Goal: Information Seeking & Learning: Learn about a topic

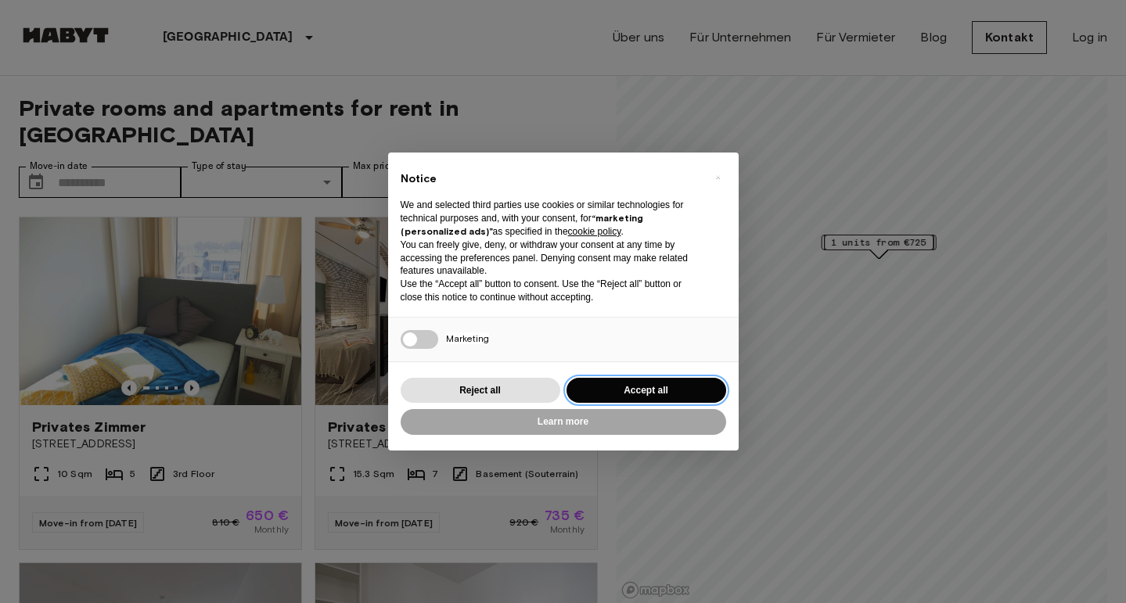
click at [612, 385] on button "Accept all" at bounding box center [647, 391] width 160 height 26
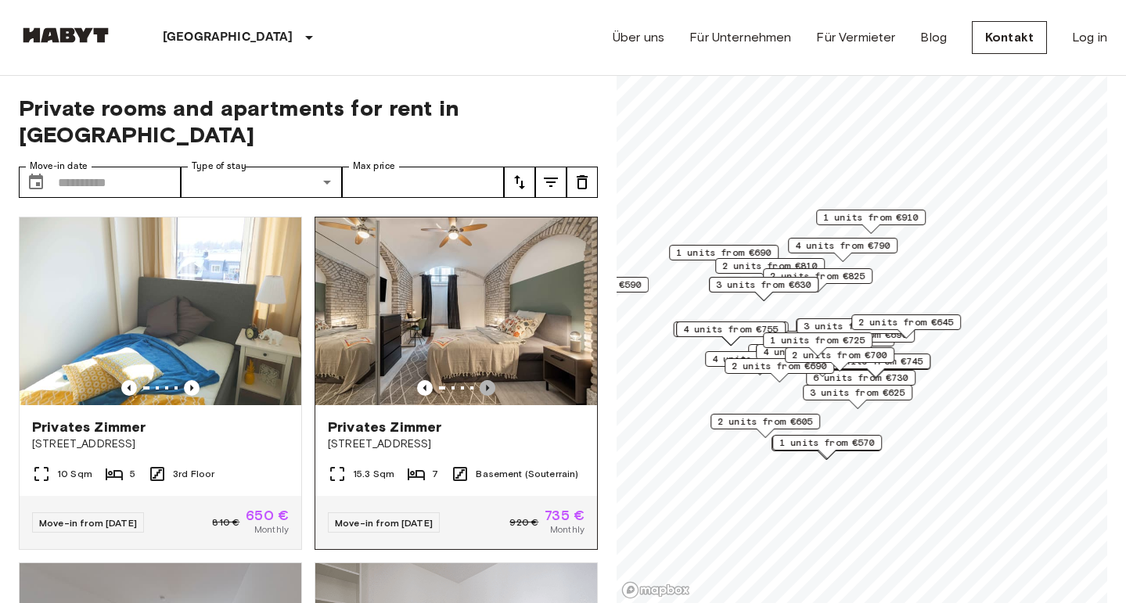
click at [492, 380] on icon "Previous image" at bounding box center [488, 388] width 16 height 16
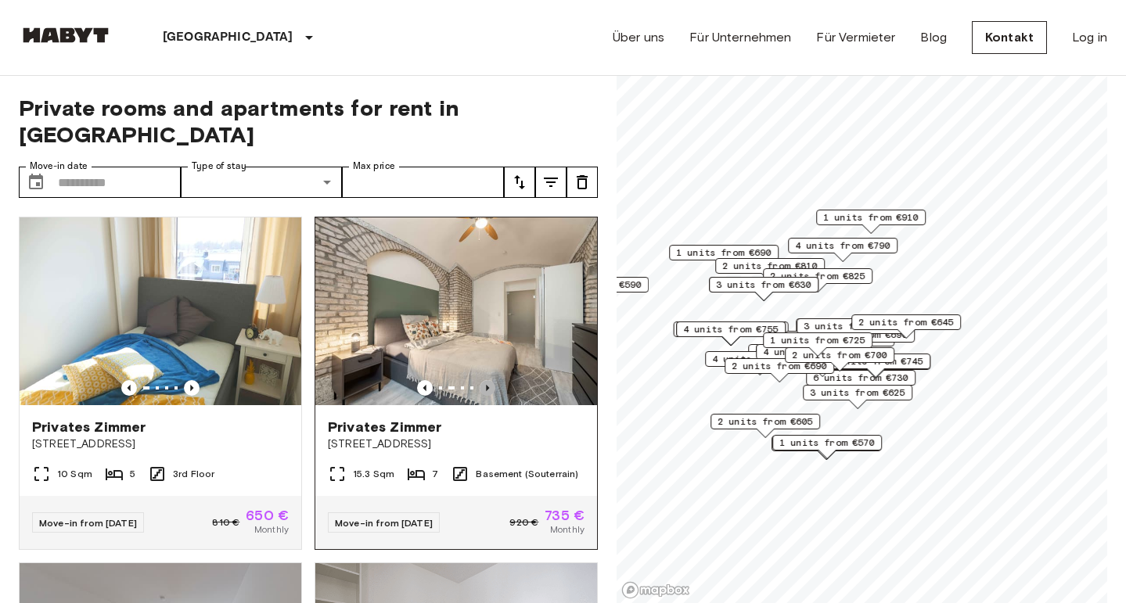
click at [493, 380] on icon "Previous image" at bounding box center [488, 388] width 16 height 16
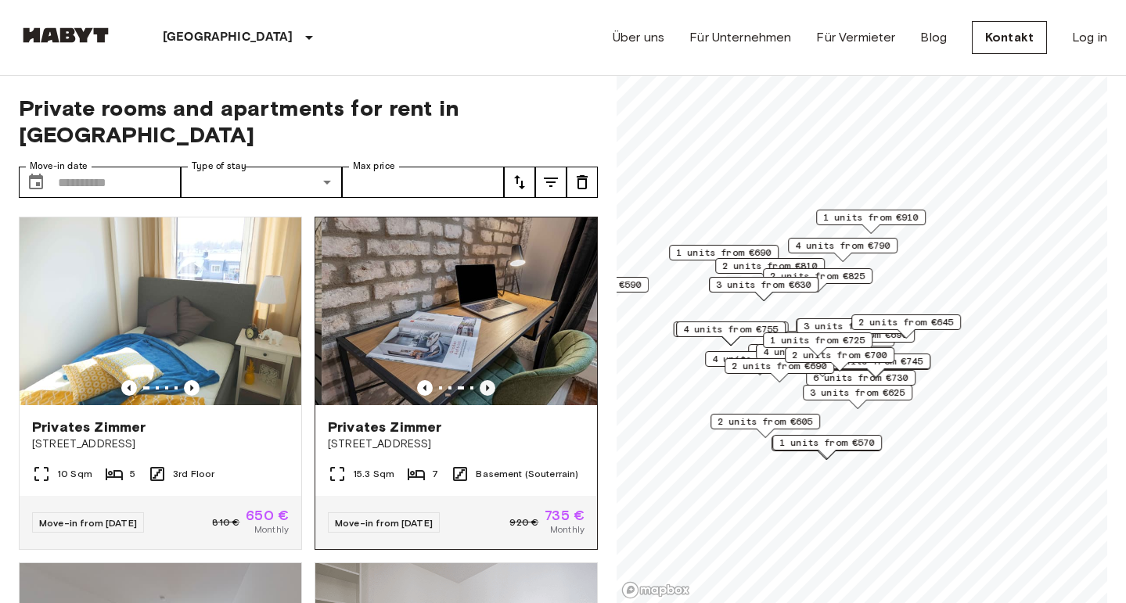
click at [493, 380] on icon "Previous image" at bounding box center [488, 388] width 16 height 16
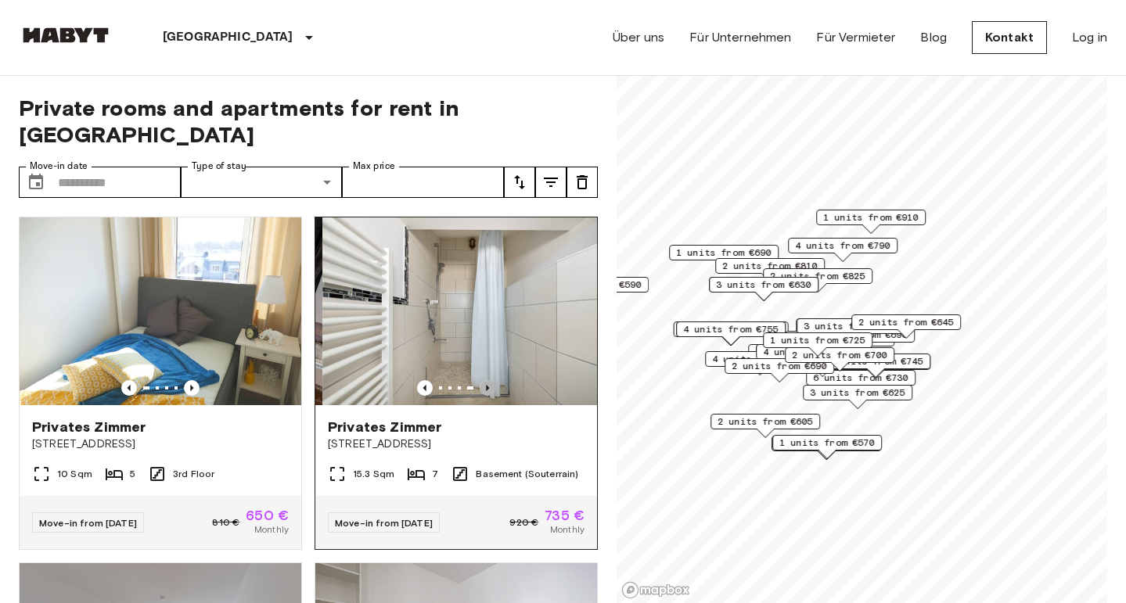
click at [493, 380] on icon "Previous image" at bounding box center [488, 388] width 16 height 16
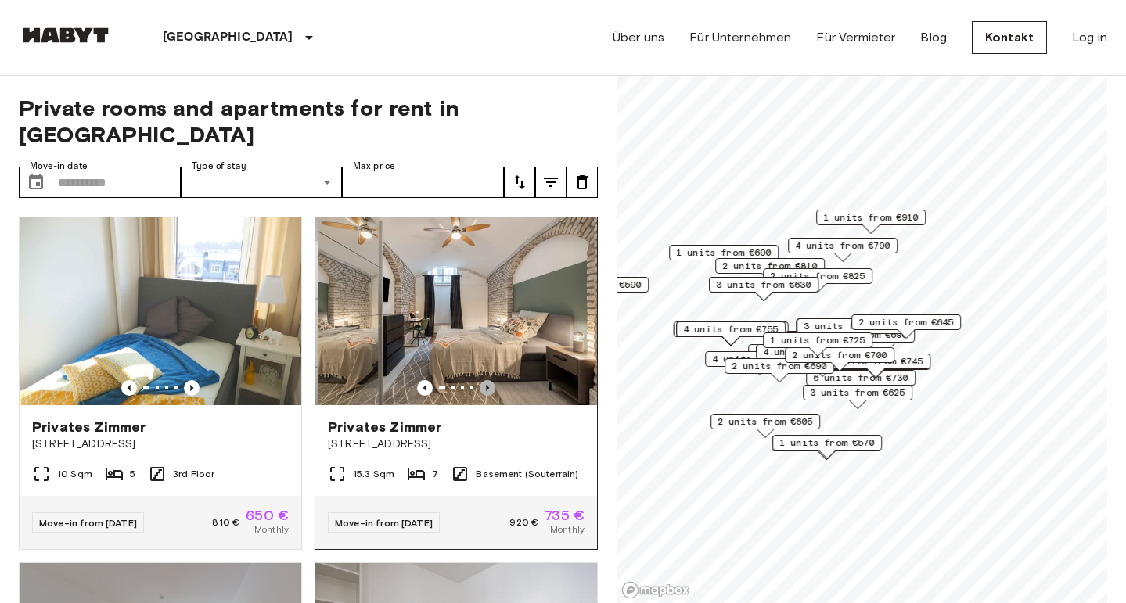
click at [493, 380] on icon "Previous image" at bounding box center [488, 388] width 16 height 16
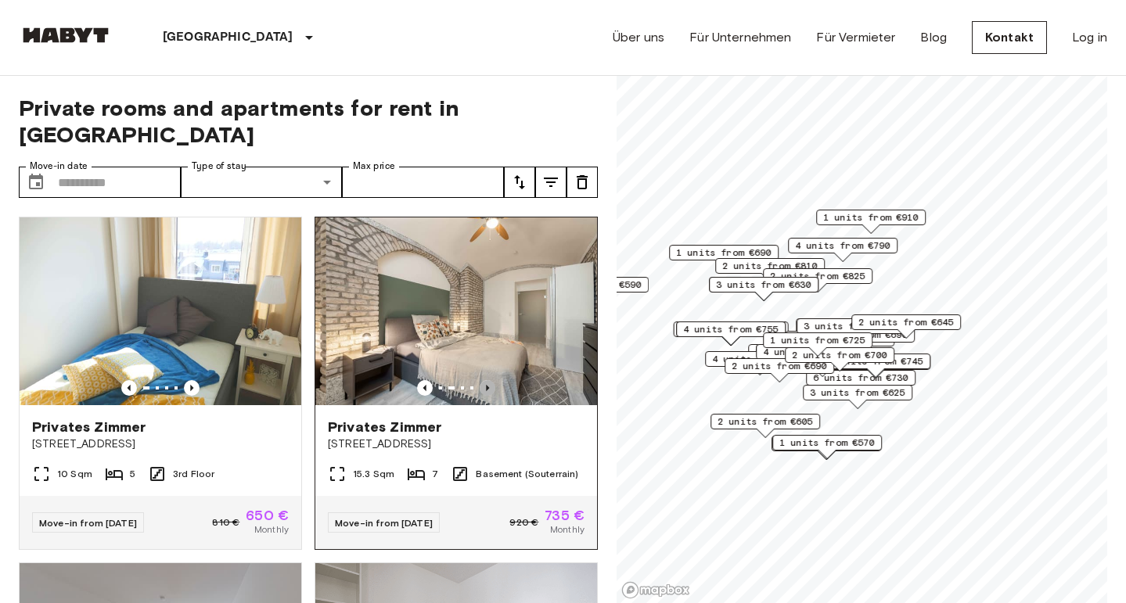
click at [493, 380] on icon "Previous image" at bounding box center [488, 388] width 16 height 16
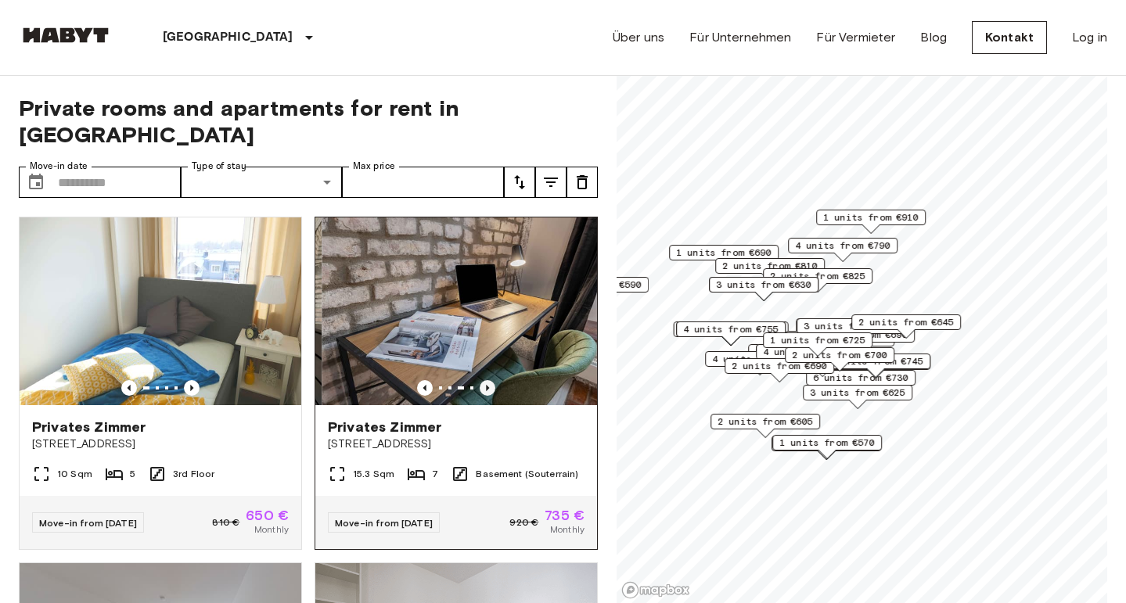
click at [493, 380] on icon "Previous image" at bounding box center [488, 388] width 16 height 16
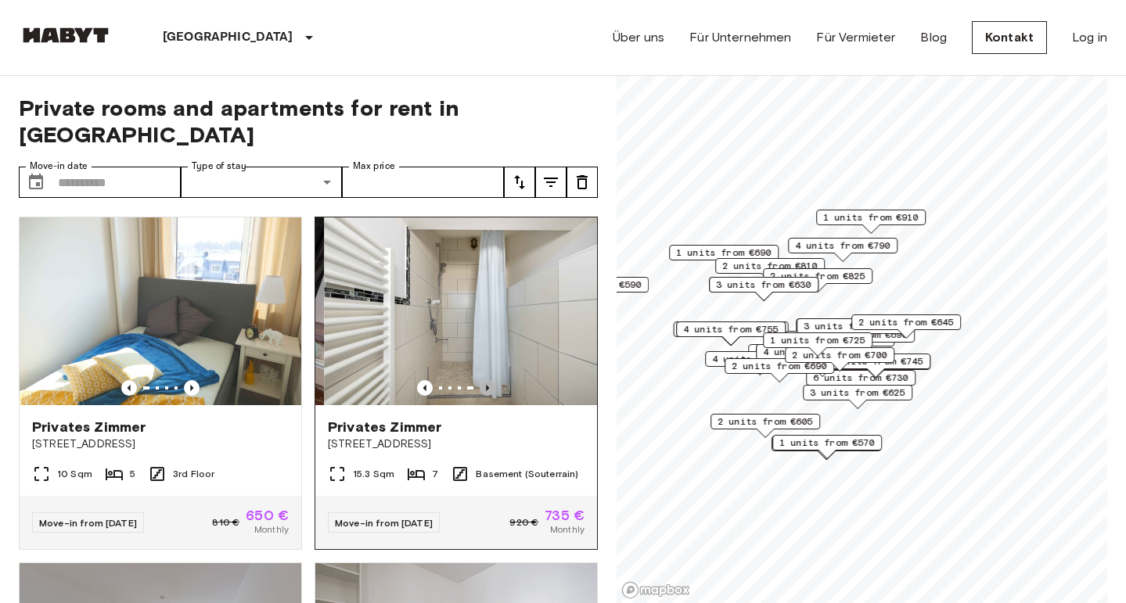
click at [493, 380] on icon "Previous image" at bounding box center [488, 388] width 16 height 16
